Goal: Task Accomplishment & Management: Complete application form

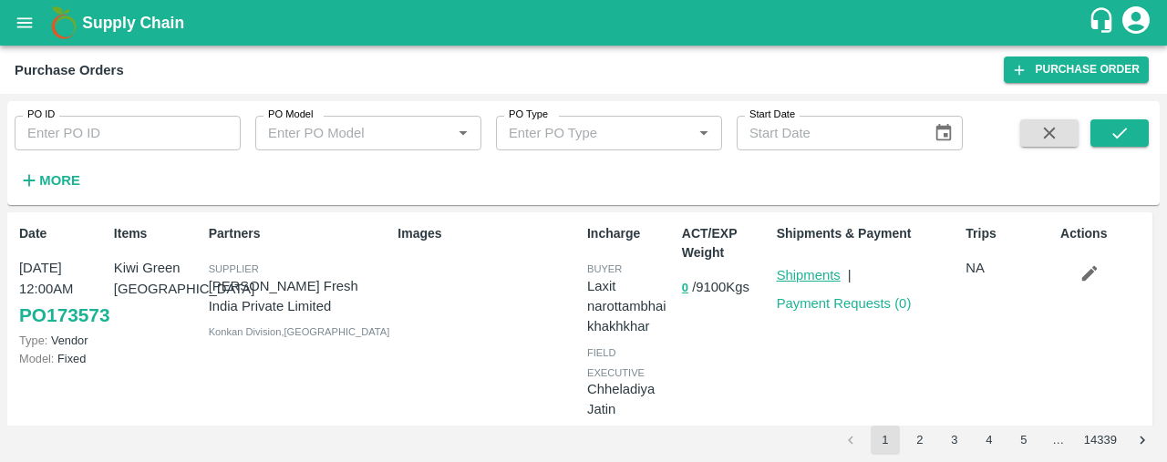
click at [808, 273] on link "Shipments" at bounding box center [809, 275] width 64 height 15
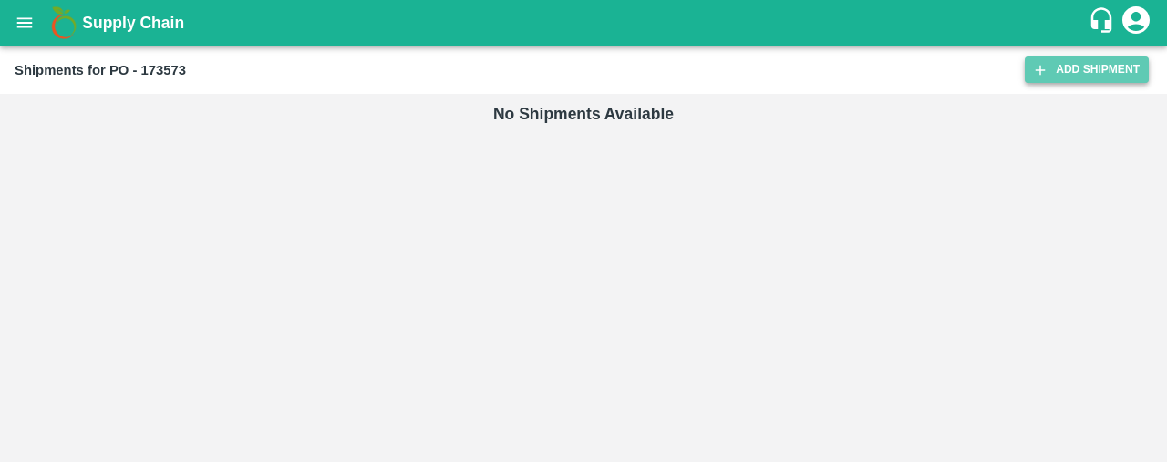
click at [1074, 72] on link "Add Shipment" at bounding box center [1087, 70] width 124 height 26
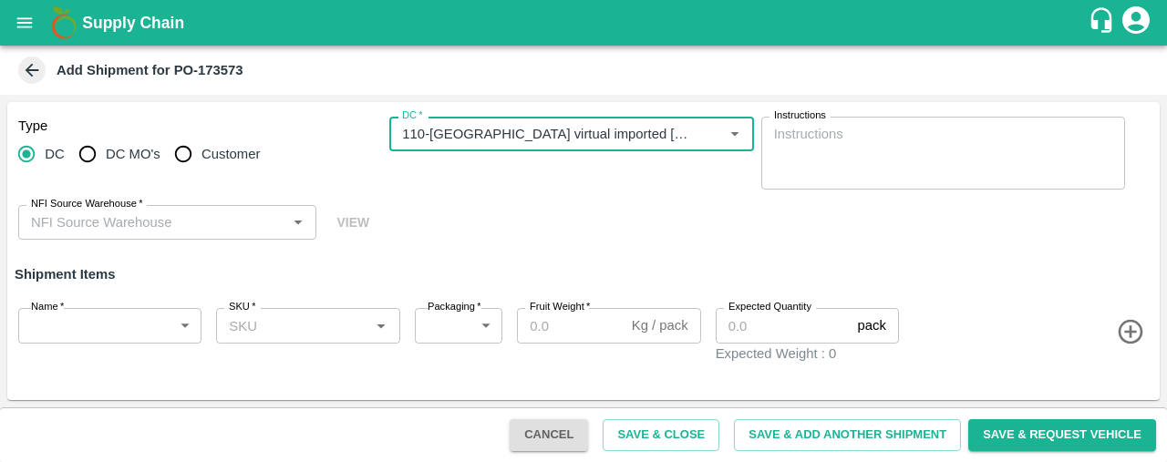
type input "110-Ahmedabad virtual imported DC"
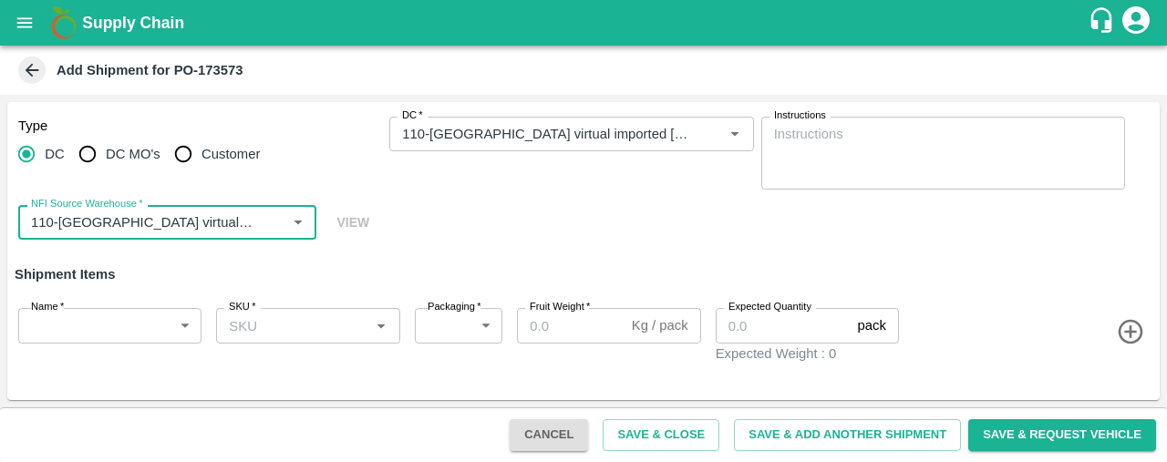
type input "110-Ahmedabad virtual imported DC"
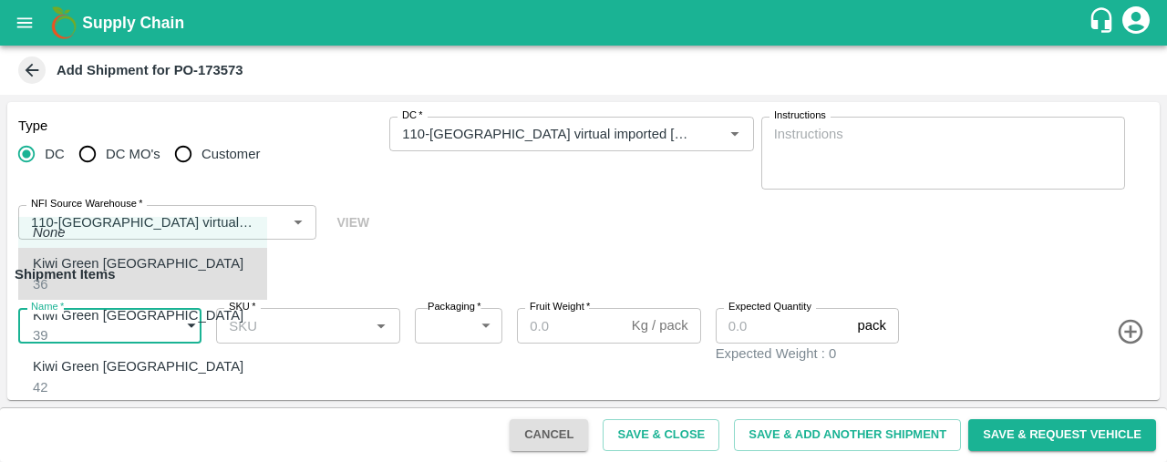
type input "1980748"
type input "276"
type input "10"
type input "622"
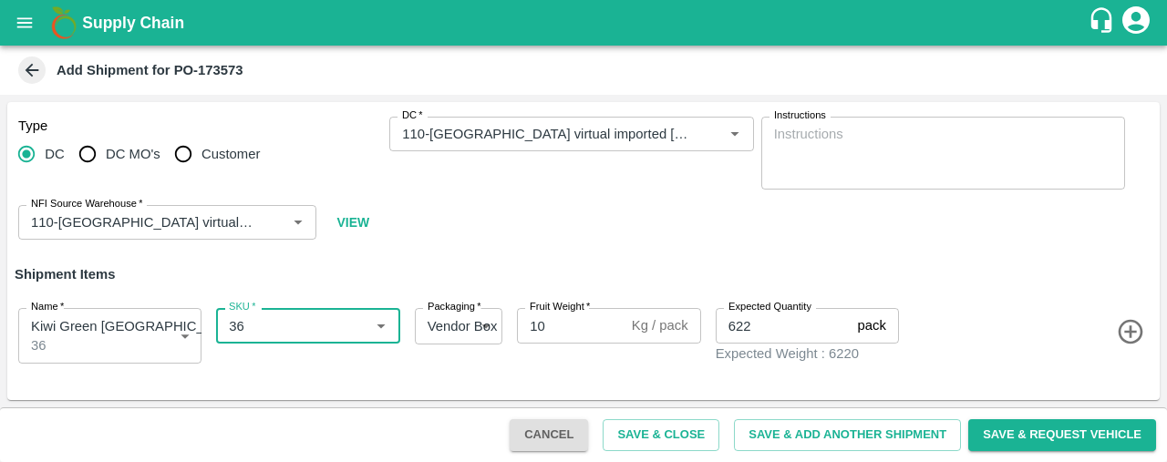
type input "36"
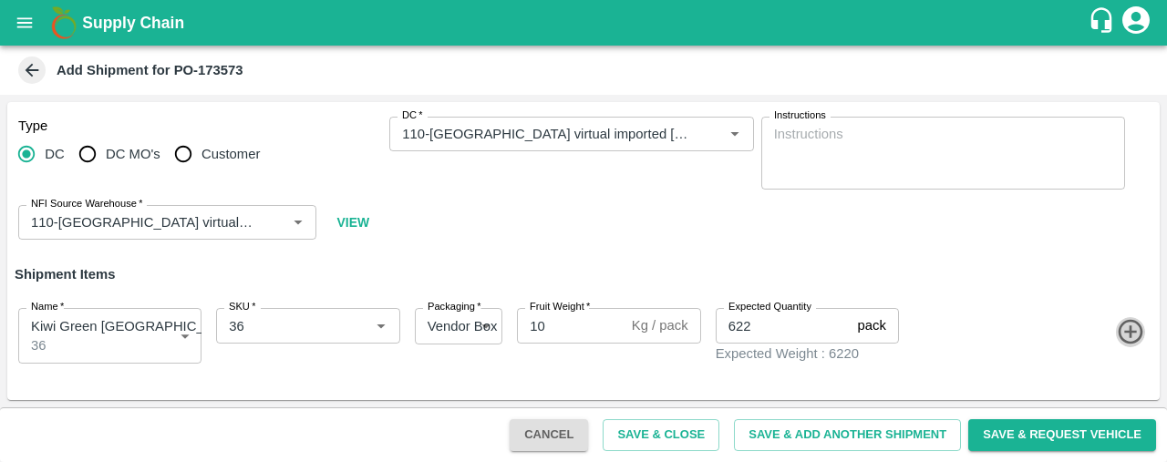
click button "button" at bounding box center [1131, 332] width 30 height 30
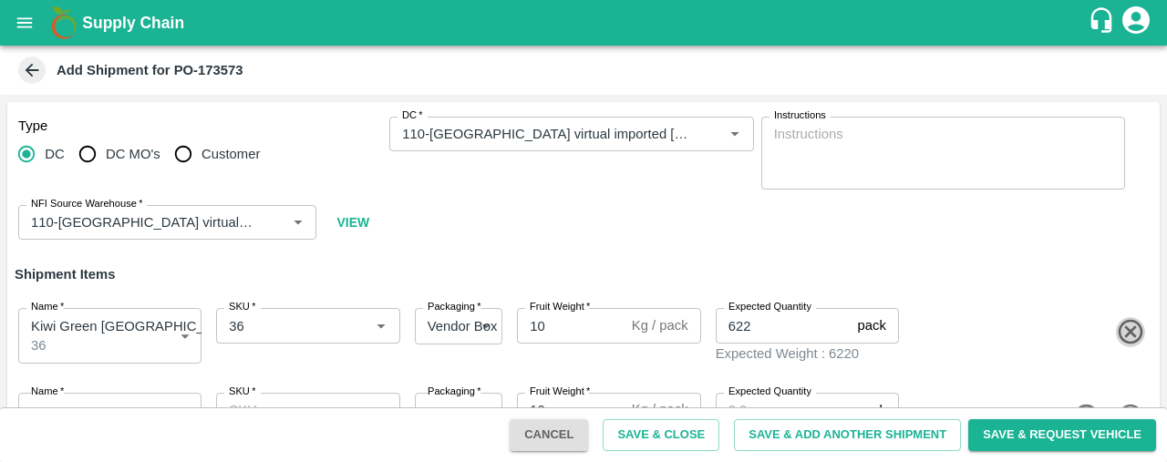
scroll to position [16, 0]
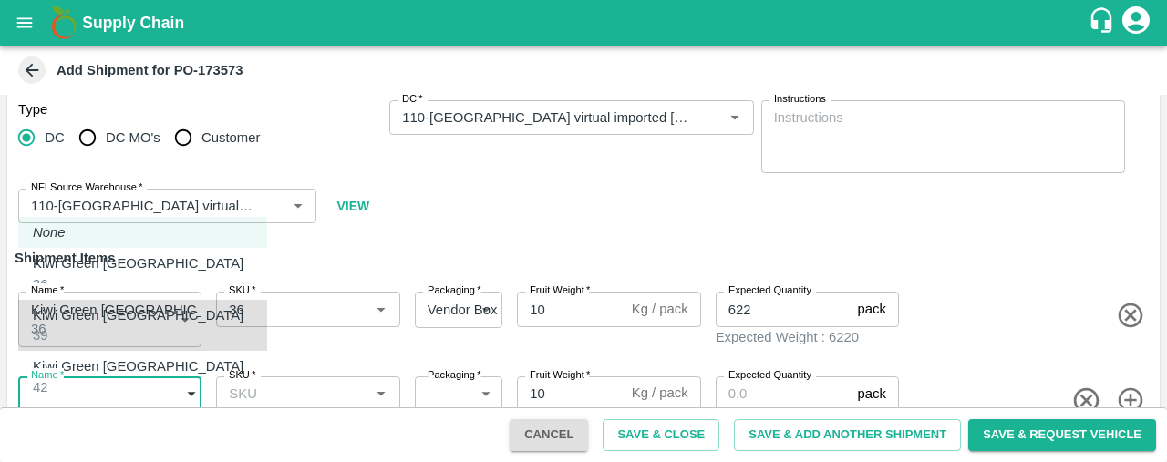
type input "1980749"
type input "276"
type input "62"
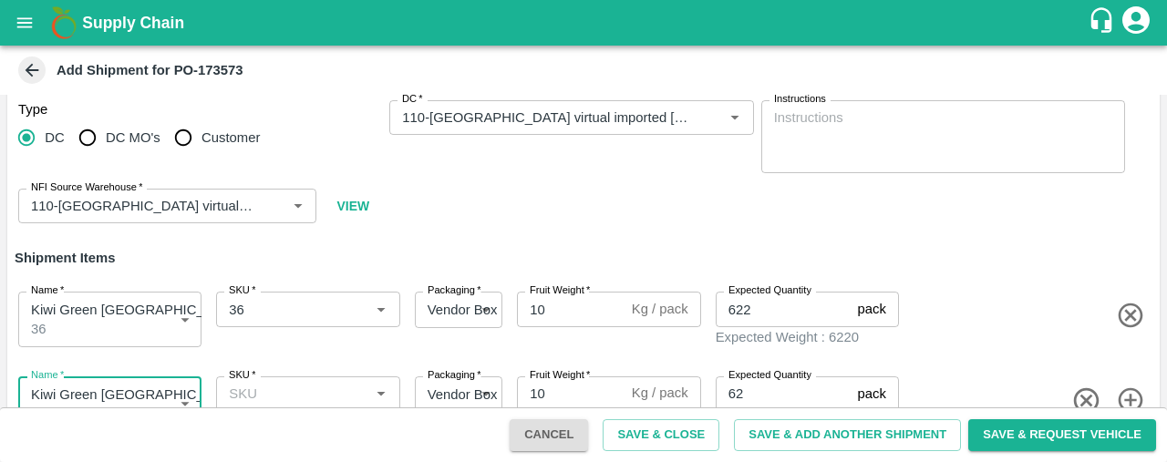
scroll to position [35, 0]
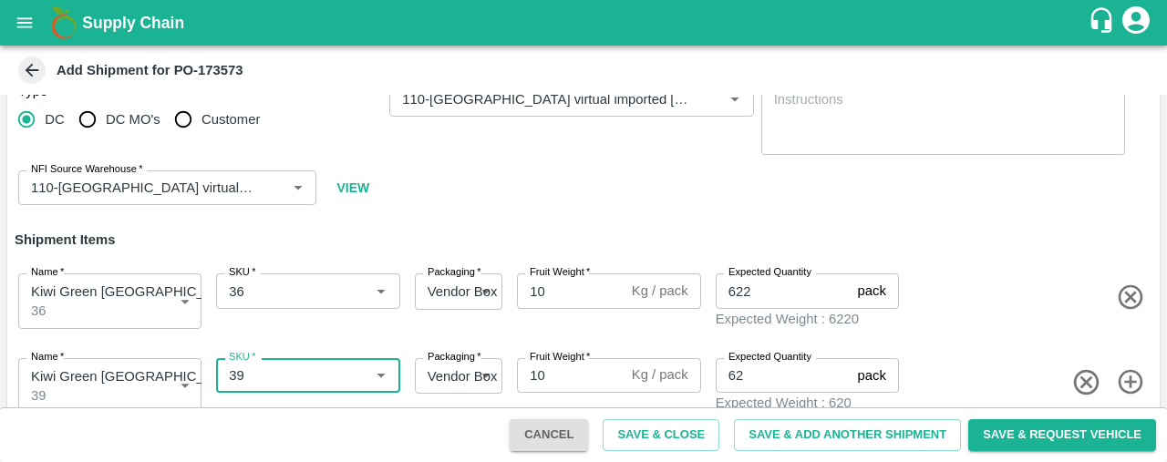
type input "39"
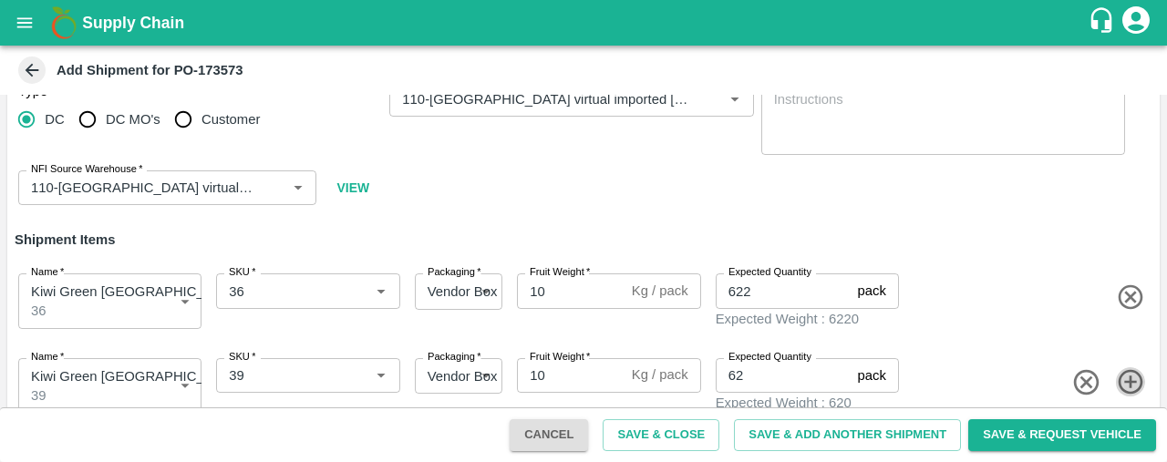
click button "button" at bounding box center [1131, 382] width 30 height 30
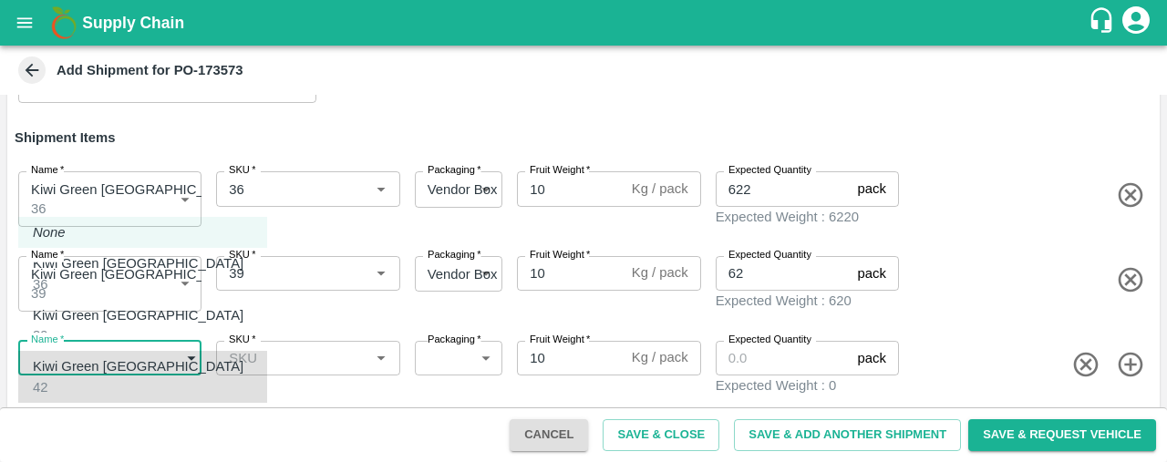
type input "1980750"
type input "277"
type input "224"
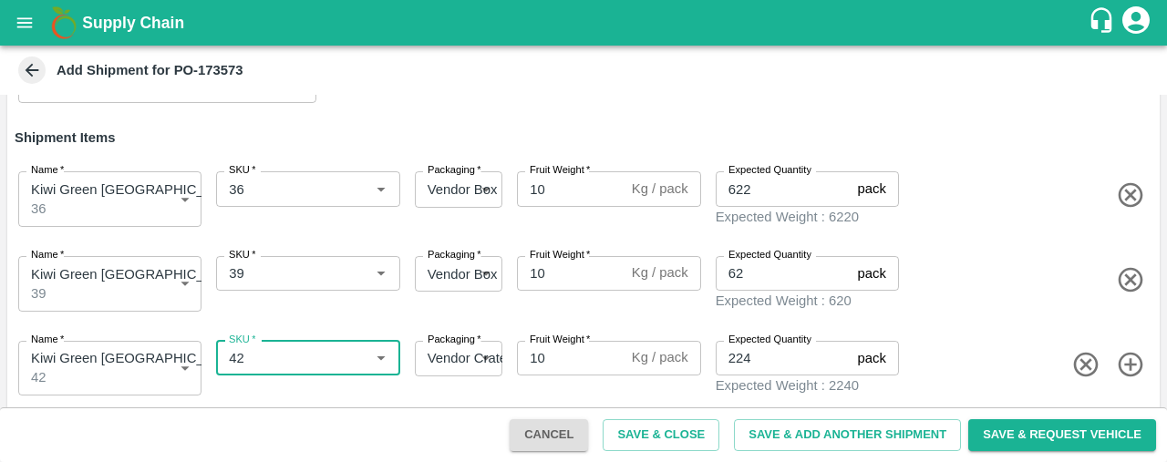
type input "42"
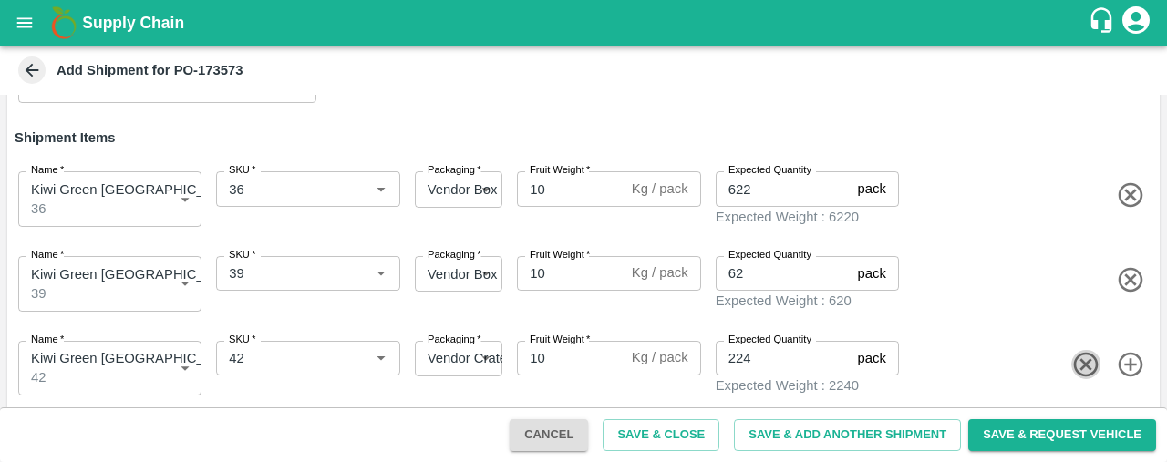
click button "button" at bounding box center [1131, 365] width 30 height 30
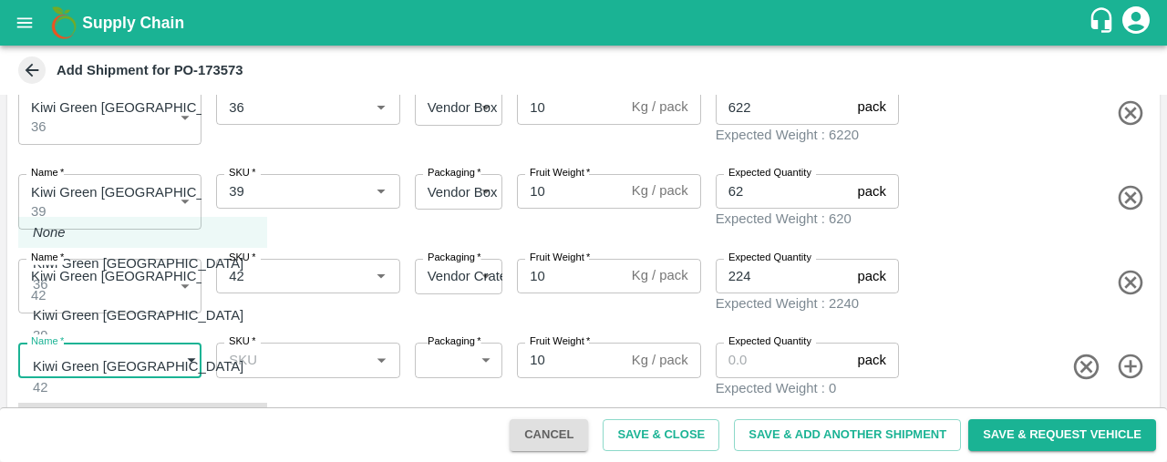
type input "1980751"
type input "277"
type input "2"
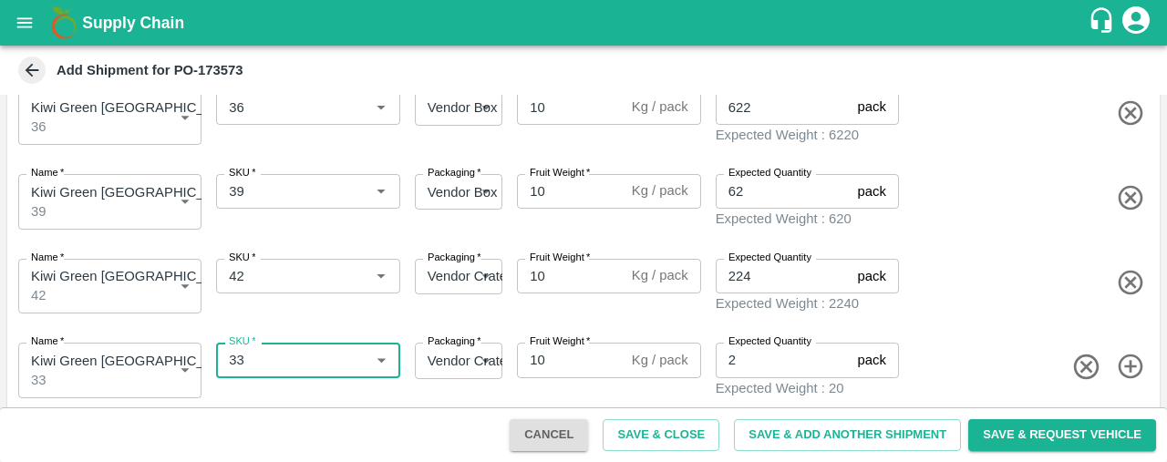
type input "33"
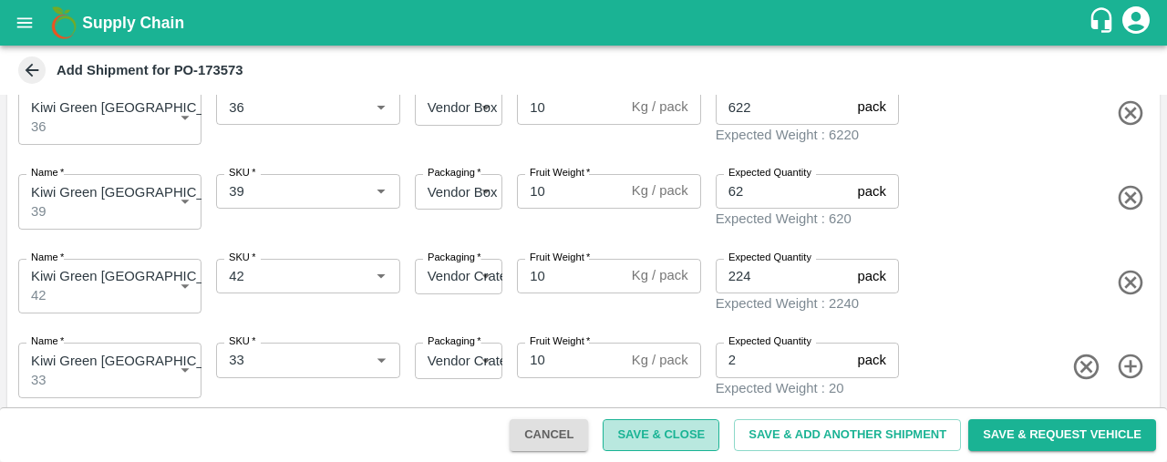
click at [676, 430] on button "Save & Close" at bounding box center [661, 435] width 117 height 32
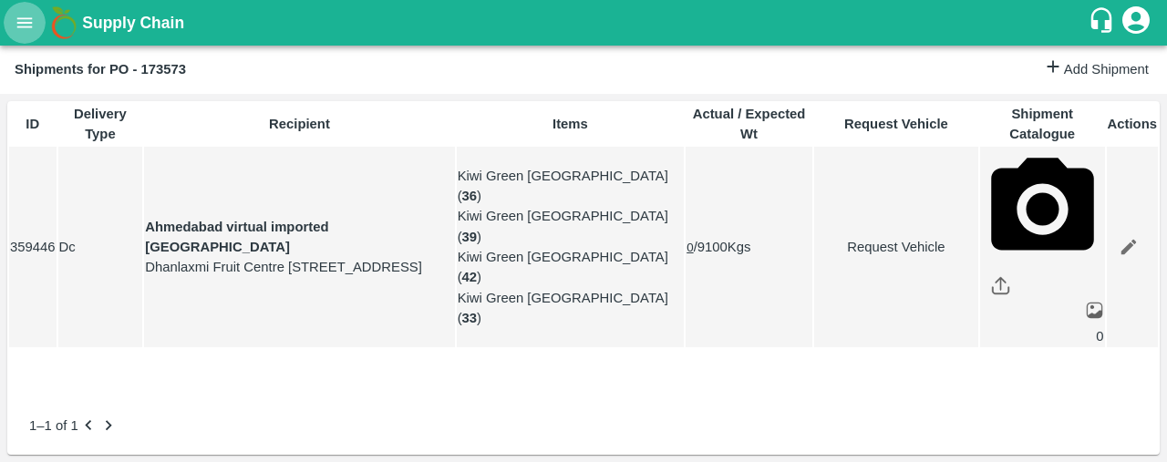
click at [20, 23] on icon "open drawer" at bounding box center [24, 22] width 15 height 10
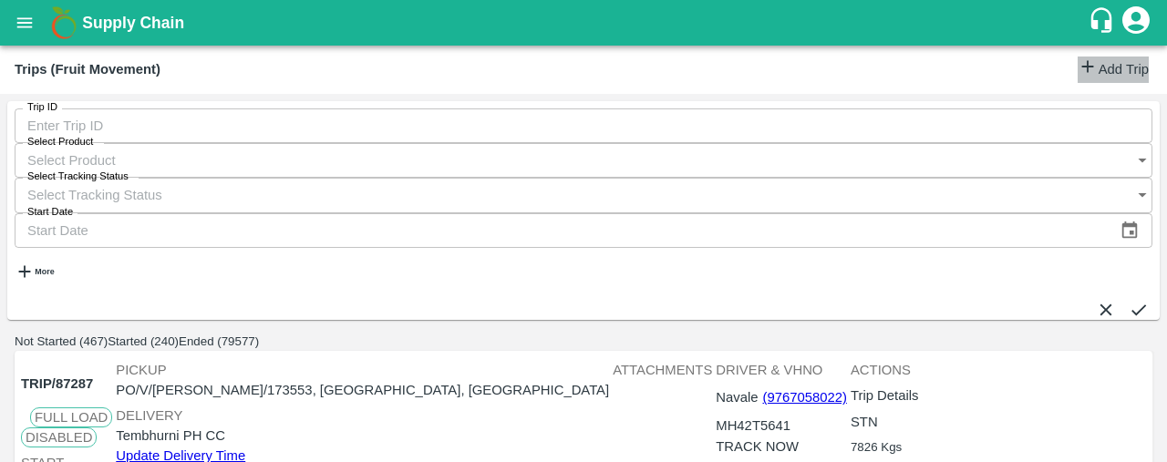
click at [1079, 78] on link "Add Trip" at bounding box center [1112, 70] width 71 height 26
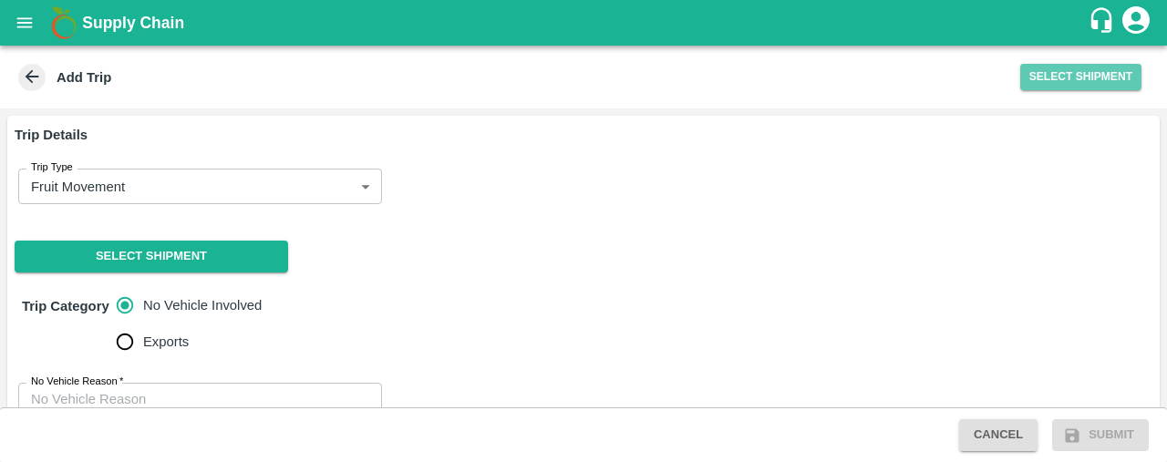
click at [1079, 78] on button "Select Shipment" at bounding box center [1080, 77] width 121 height 26
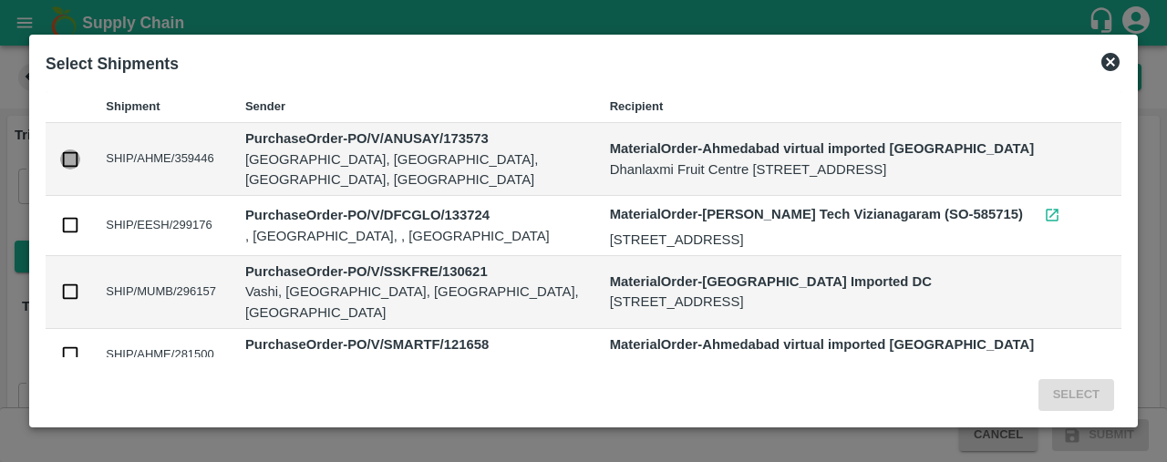
click at [61, 154] on input "checkbox" at bounding box center [70, 159] width 20 height 20
checkbox input "true"
click at [1074, 391] on button "Select" at bounding box center [1076, 395] width 76 height 32
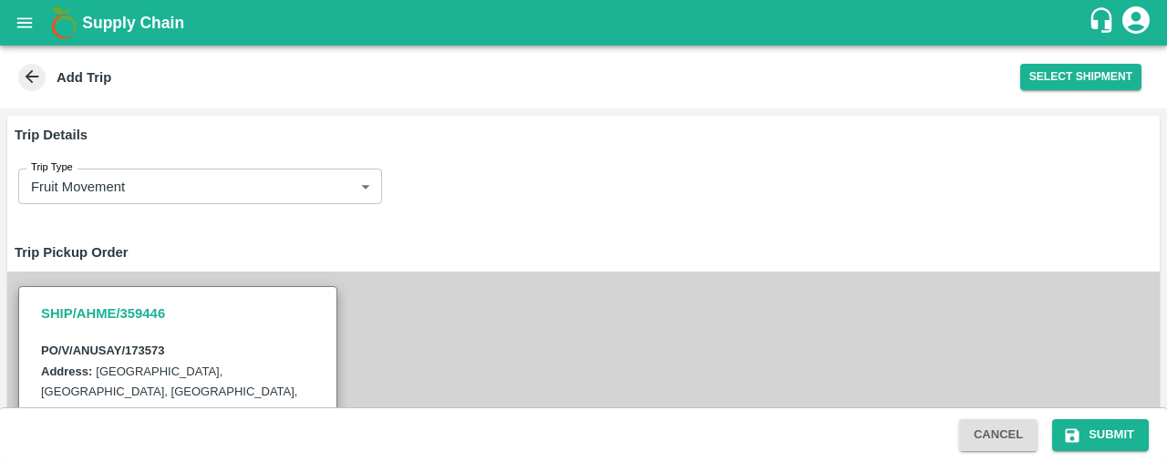
click at [880, 143] on h6 "Trip Details" at bounding box center [583, 135] width 1152 height 38
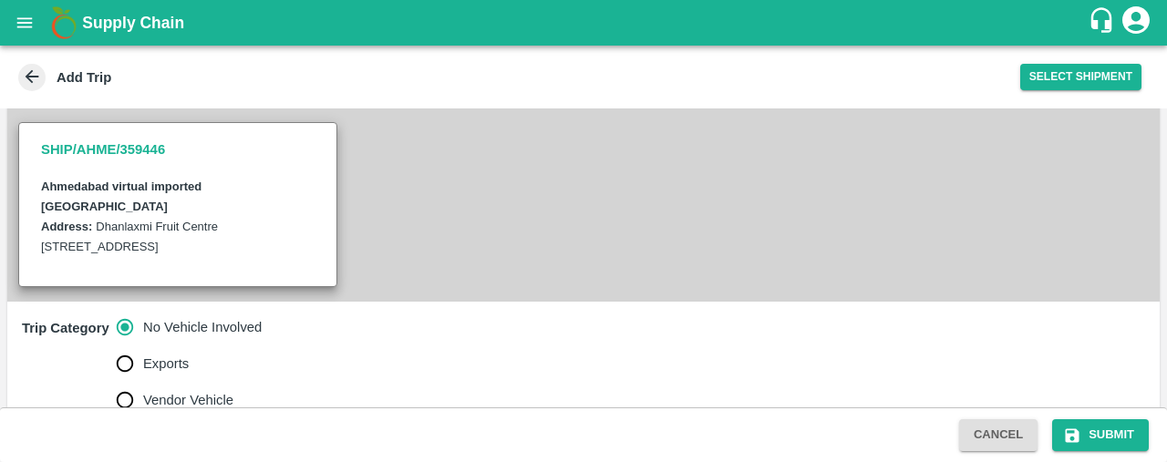
scroll to position [503, 0]
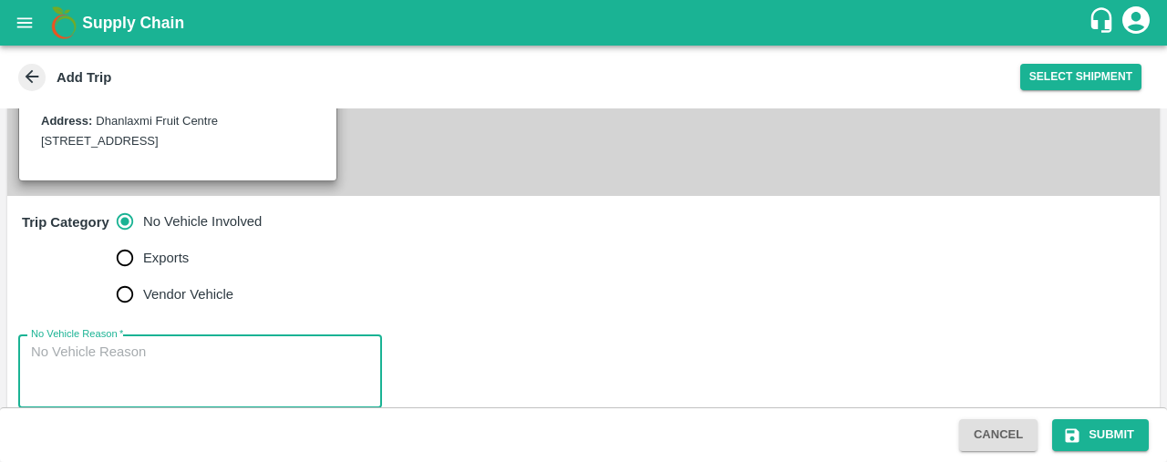
click at [61, 344] on textarea "No Vehicle Reason   *" at bounding box center [200, 371] width 338 height 57
type textarea "na"
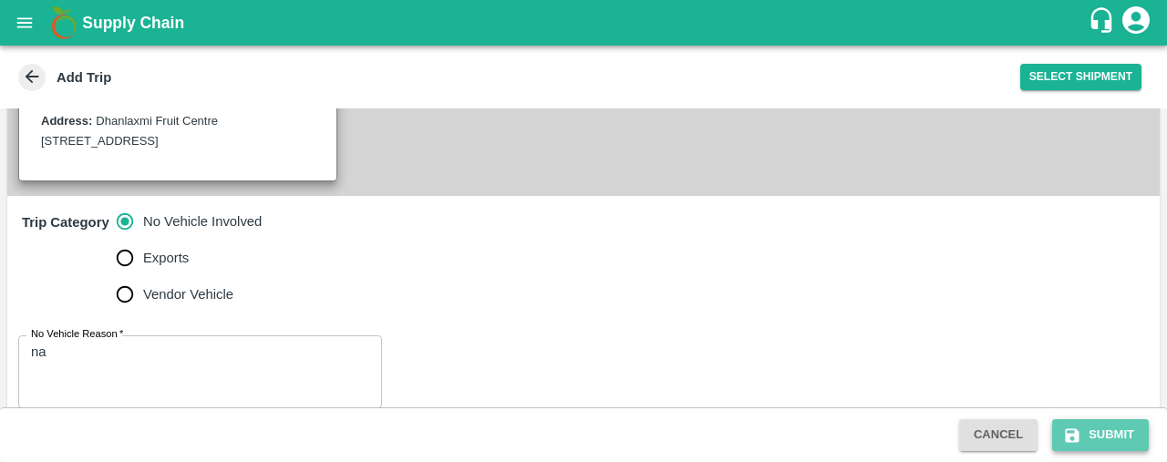
click at [1101, 438] on button "Submit" at bounding box center [1100, 435] width 97 height 32
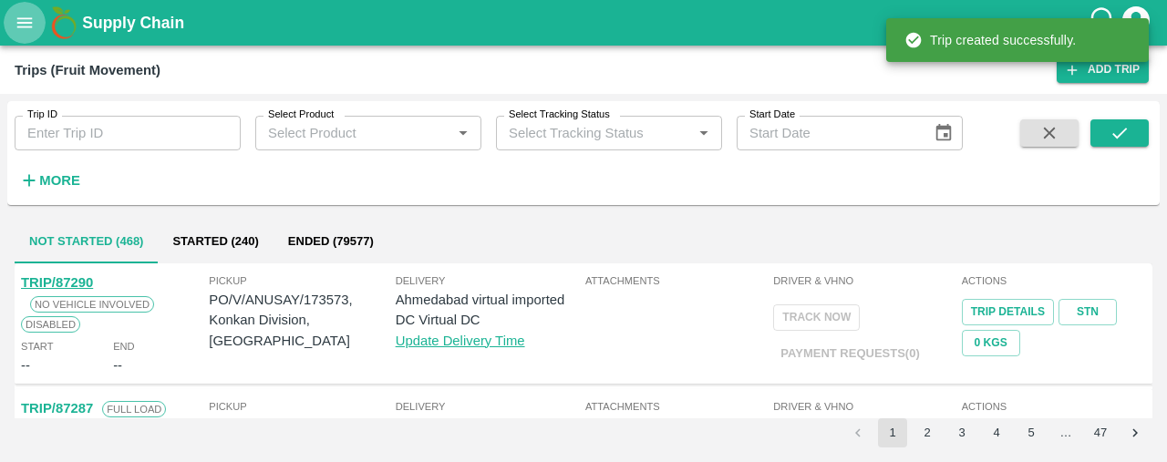
click at [24, 14] on icon "open drawer" at bounding box center [25, 23] width 20 height 20
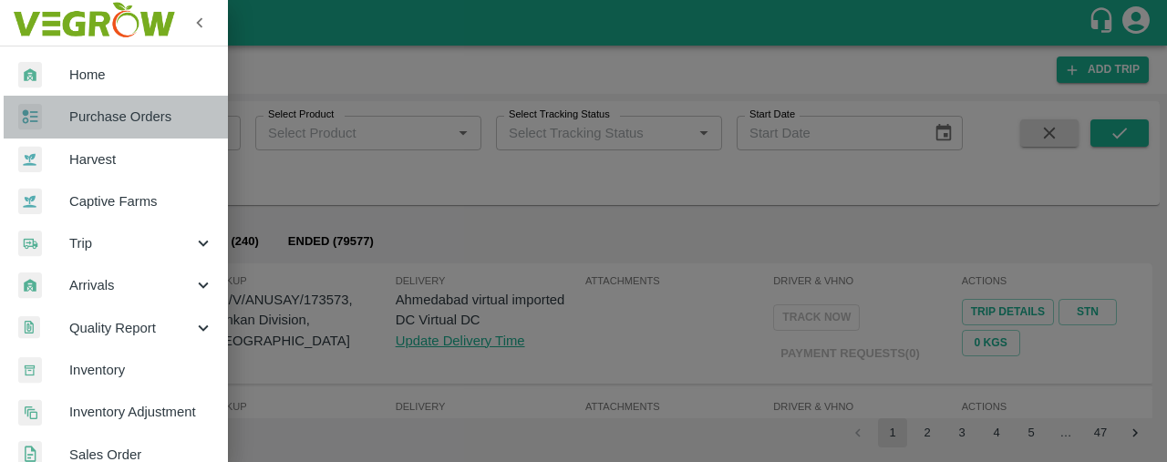
click at [119, 118] on span "Purchase Orders" at bounding box center [141, 117] width 144 height 20
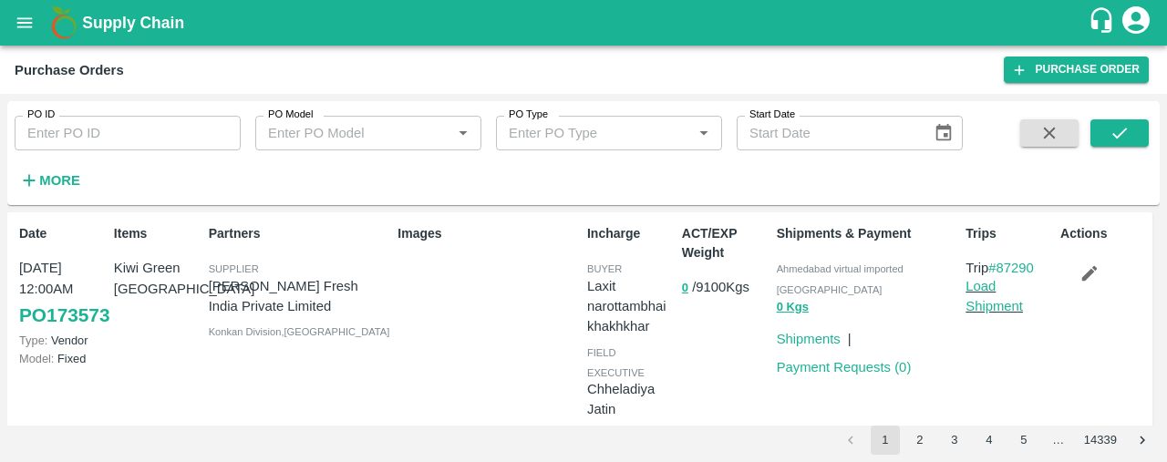
click at [977, 315] on p "Load Shipment" at bounding box center [1009, 296] width 88 height 41
click at [978, 306] on link "Load Shipment" at bounding box center [993, 296] width 57 height 35
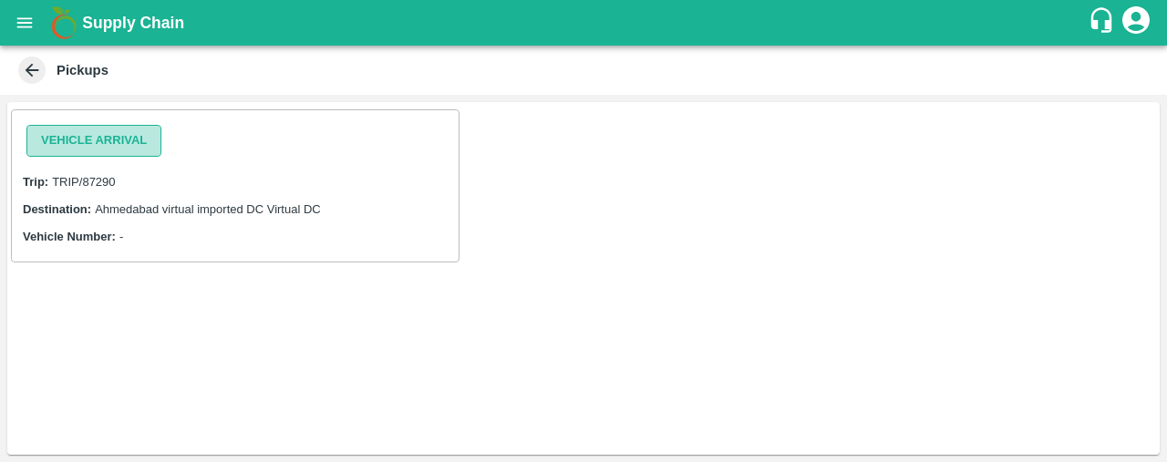
click at [119, 141] on button "Vehicle Arrival" at bounding box center [93, 141] width 135 height 32
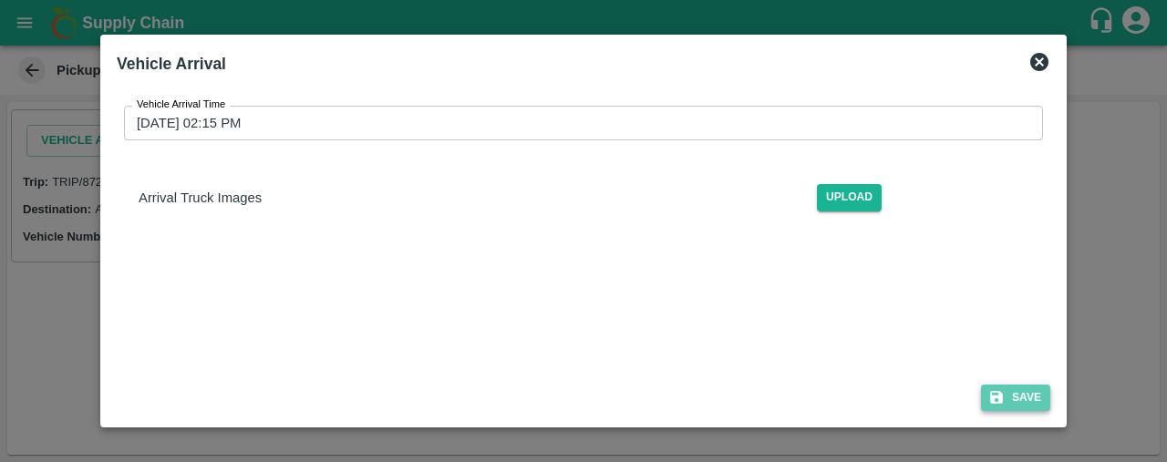
click at [1023, 397] on button "Save" at bounding box center [1015, 398] width 69 height 26
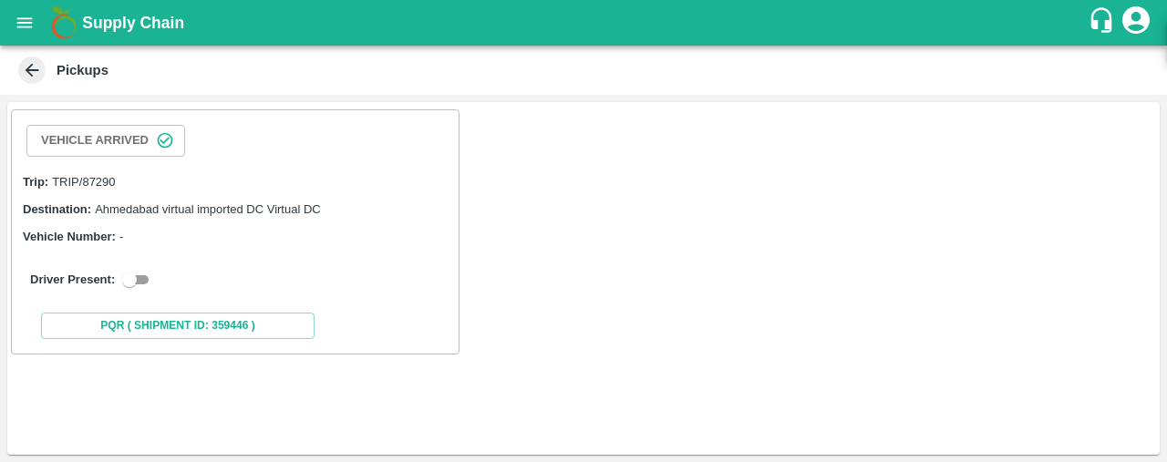
click at [151, 269] on div "Driver Present:" at bounding box center [235, 280] width 410 height 22
click at [140, 287] on input "checkbox" at bounding box center [130, 280] width 66 height 22
checkbox input "true"
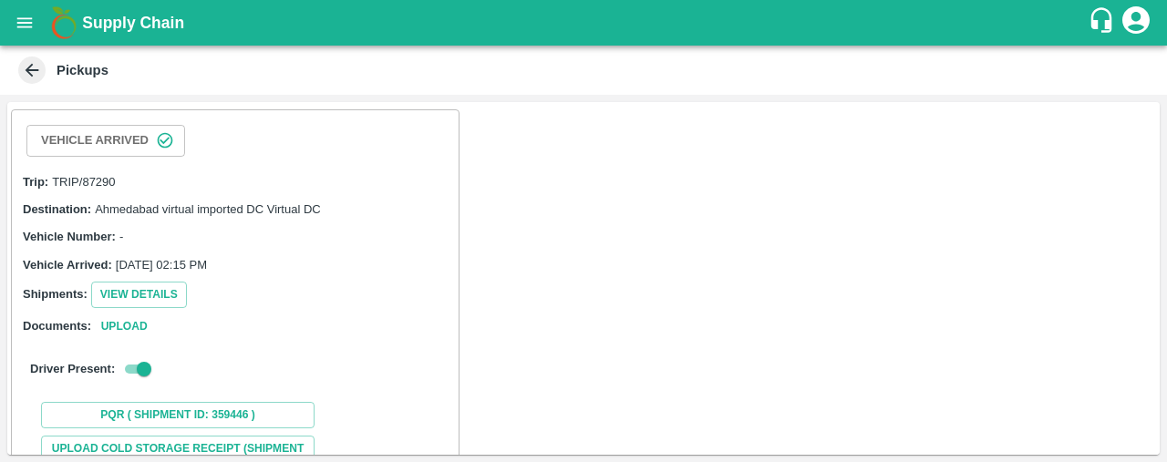
click at [480, 387] on div "Vehicle Arrived Trip: TRIP/87290 Destination: [GEOGRAPHIC_DATA] virtual importe…" at bounding box center [583, 278] width 1152 height 353
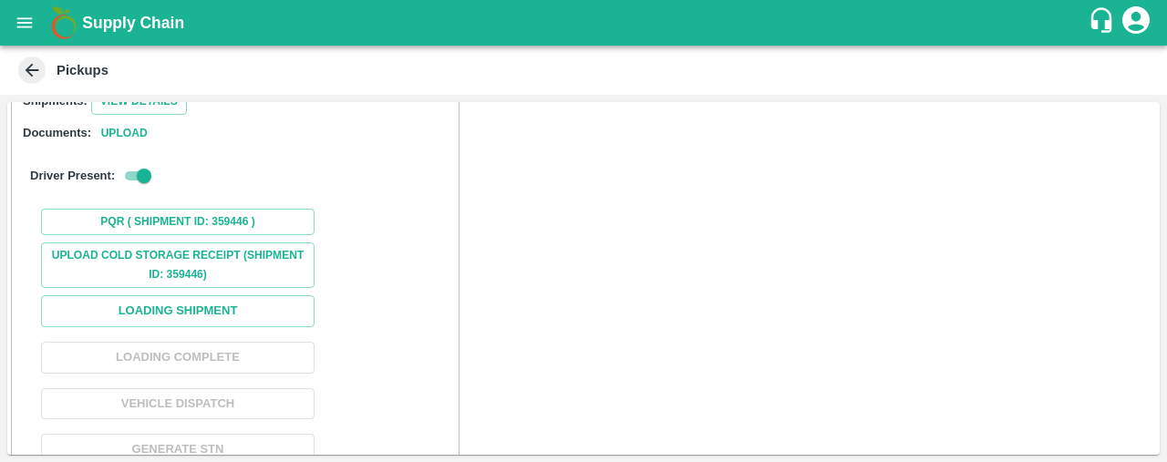
scroll to position [195, 0]
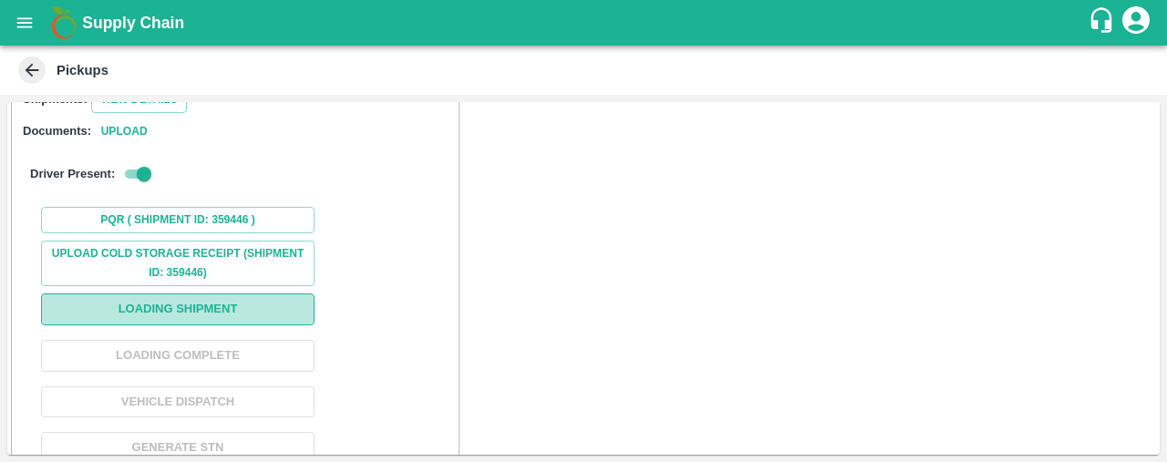
click at [153, 307] on button "Loading Shipment" at bounding box center [177, 310] width 273 height 32
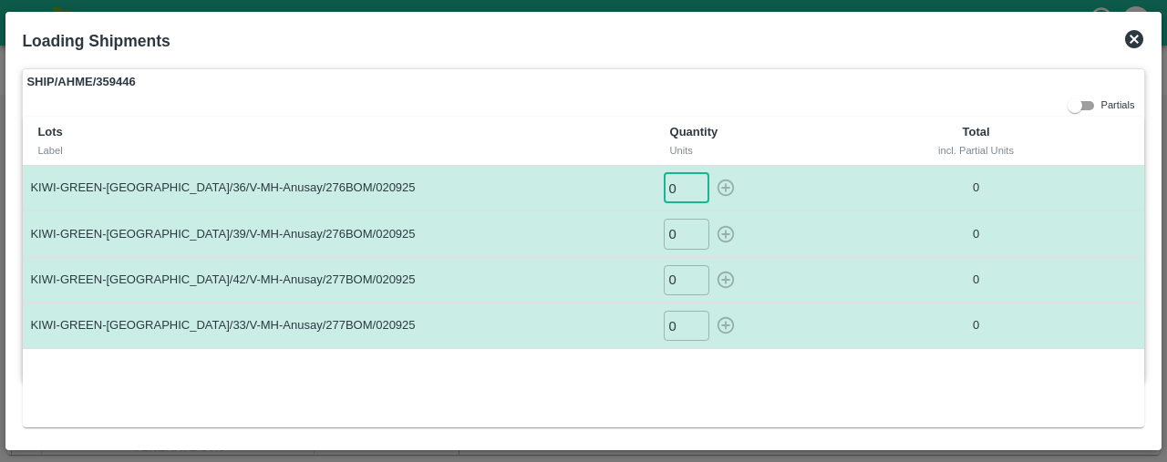
click at [680, 181] on input "0" at bounding box center [687, 188] width 46 height 30
type input "622"
click at [684, 228] on input "0" at bounding box center [687, 234] width 46 height 30
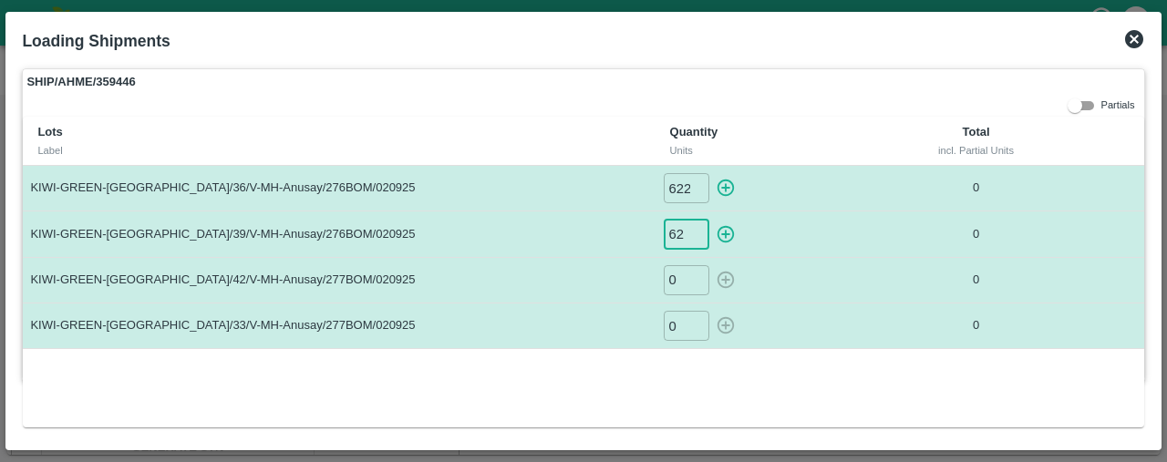
type input "62"
click at [677, 280] on input "0" at bounding box center [687, 280] width 46 height 30
type input "224"
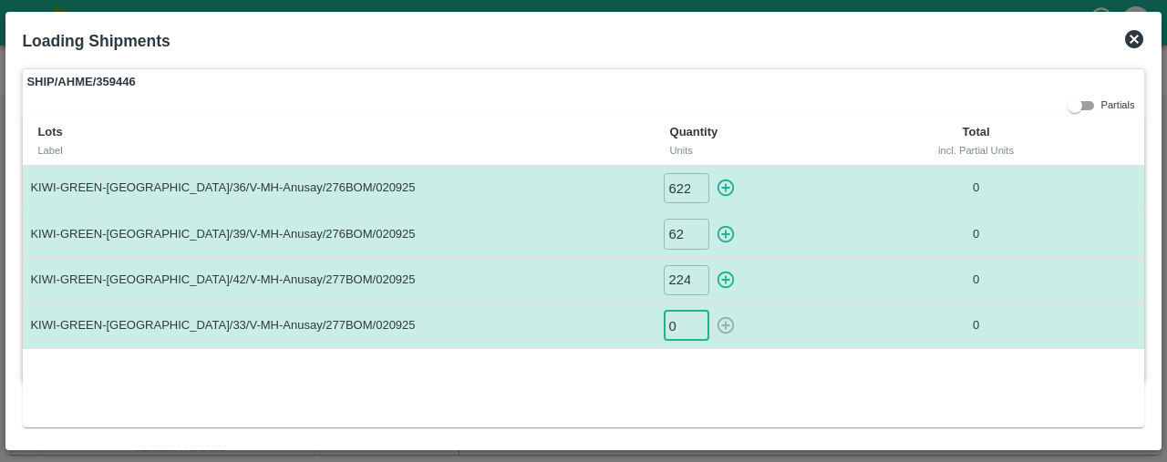
click at [684, 323] on input "0" at bounding box center [687, 326] width 46 height 30
type input "2"
click at [1139, 32] on icon at bounding box center [1134, 39] width 18 height 18
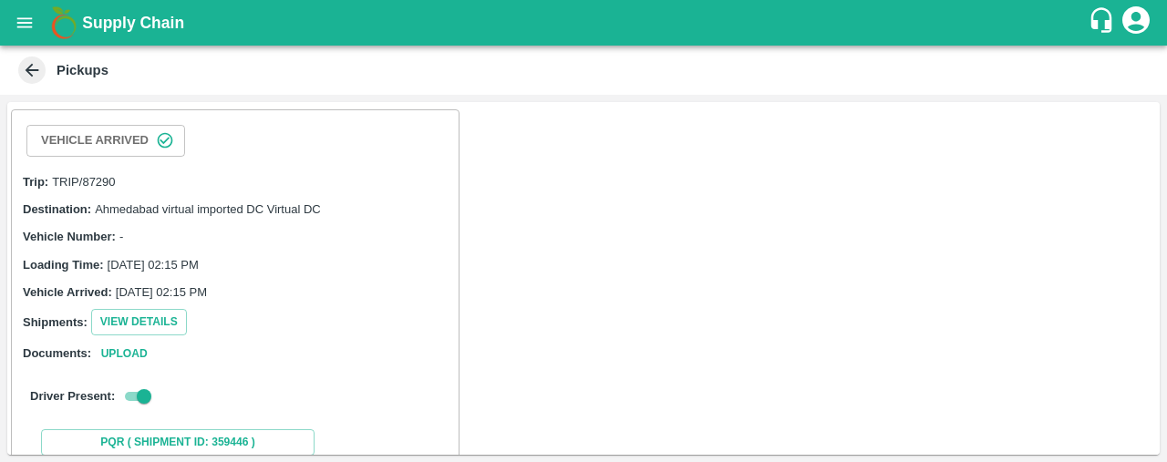
click at [22, 63] on icon at bounding box center [32, 70] width 20 height 20
